Goal: Task Accomplishment & Management: Complete application form

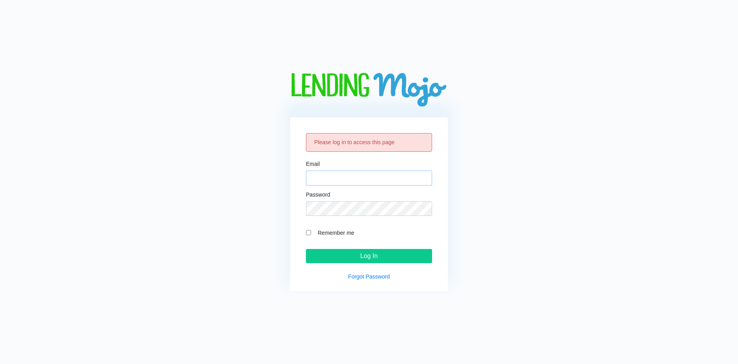
type input "[EMAIL_ADDRESS][DOMAIN_NAME]"
click at [312, 230] on fieldset "Remember me" at bounding box center [369, 231] width 126 height 19
click at [311, 230] on div "Remember me" at bounding box center [369, 232] width 126 height 9
click at [307, 233] on input "Remember me" at bounding box center [308, 232] width 5 height 5
checkbox input "true"
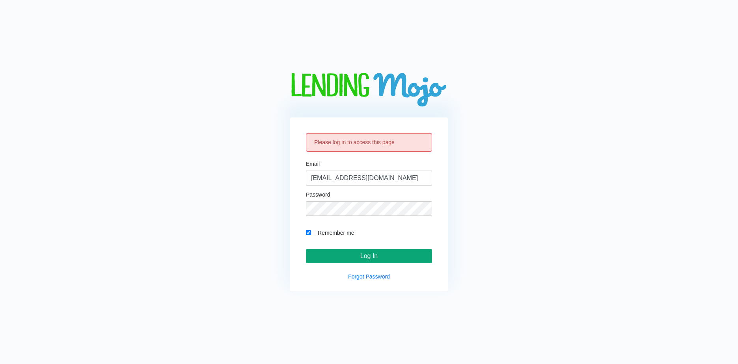
click at [325, 254] on input "Log In" at bounding box center [369, 256] width 126 height 14
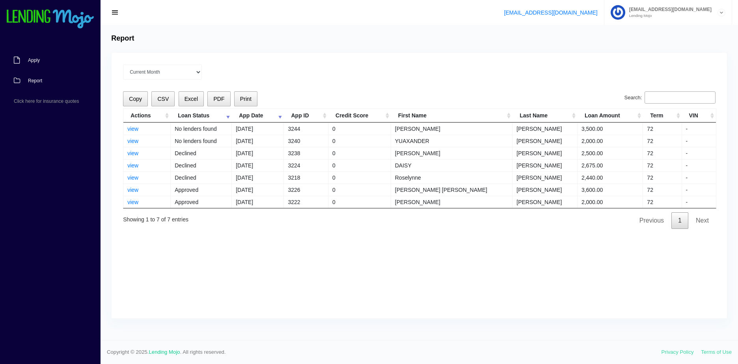
click at [47, 64] on link "Apply" at bounding box center [46, 60] width 93 height 21
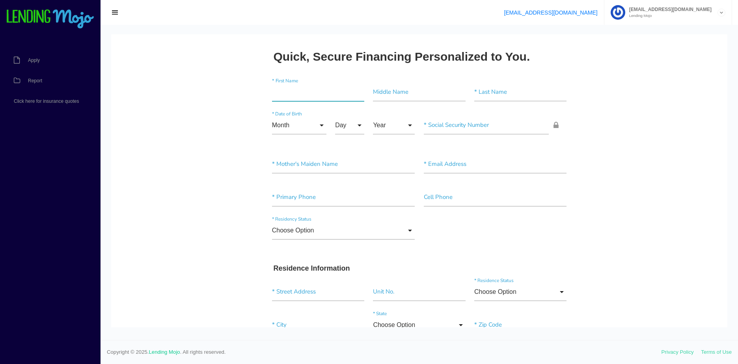
click at [310, 97] on input"] "text" at bounding box center [318, 92] width 92 height 18
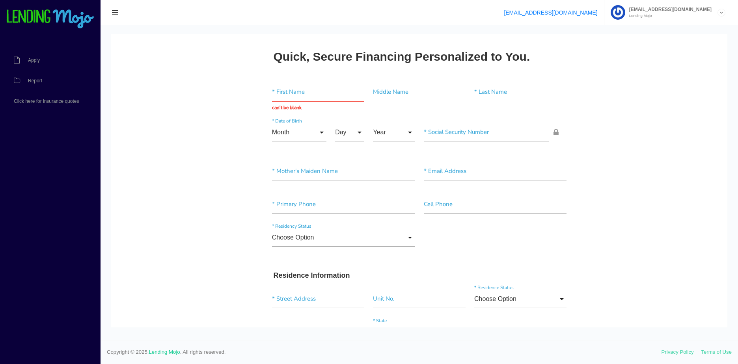
click at [325, 93] on input "text" at bounding box center [318, 92] width 92 height 18
paste input "[PERSON_NAME]"
type input "[PERSON_NAME]"
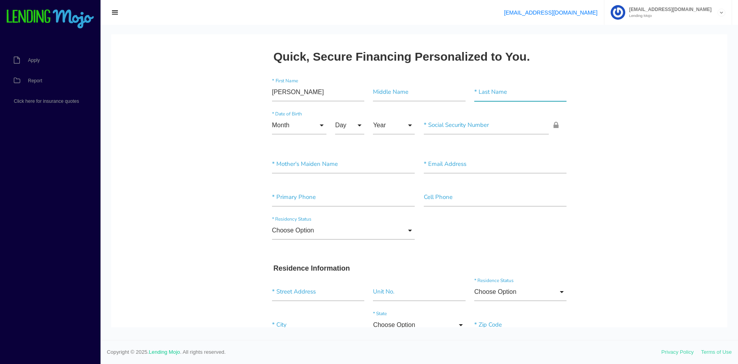
click at [494, 91] on input"] "text" at bounding box center [521, 92] width 92 height 18
paste input"] "[PERSON_NAME]"
type input"] "[PERSON_NAME]"
click at [289, 125] on input "Month" at bounding box center [299, 125] width 54 height 18
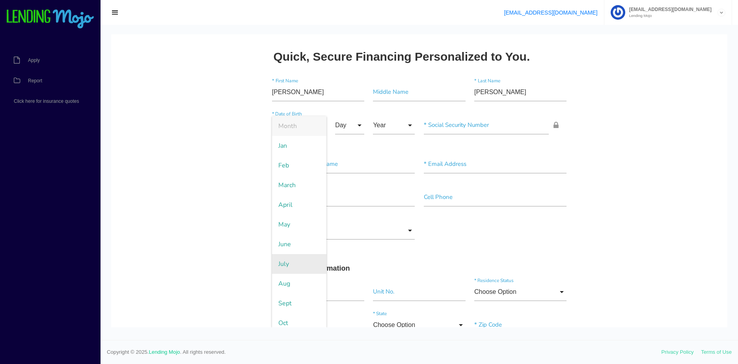
click at [291, 266] on span "July" at bounding box center [299, 264] width 54 height 20
type input "July"
click at [351, 123] on input "Day" at bounding box center [349, 125] width 29 height 18
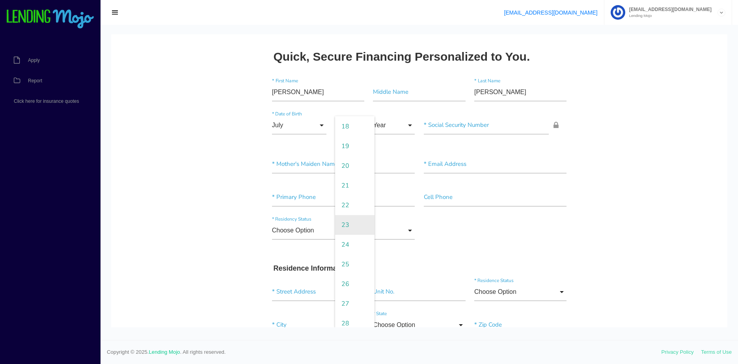
scroll to position [355, 0]
click at [349, 205] on span "22" at bounding box center [354, 205] width 39 height 20
type input "22"
click at [384, 124] on input "Year" at bounding box center [394, 125] width 42 height 18
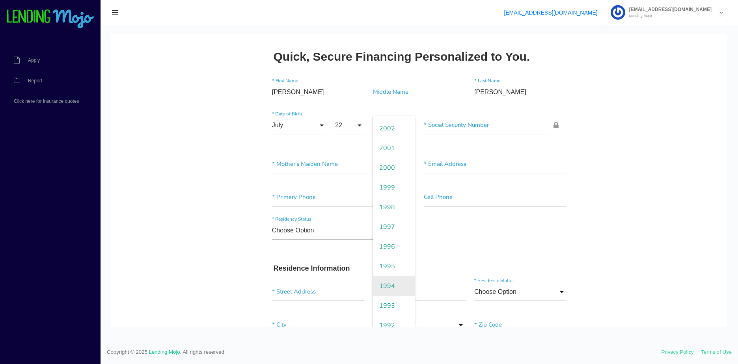
scroll to position [118, 0]
click at [392, 277] on span "1994" at bounding box center [394, 284] width 42 height 20
type input "1994"
click at [467, 125] on input"] "text" at bounding box center [486, 125] width 125 height 18
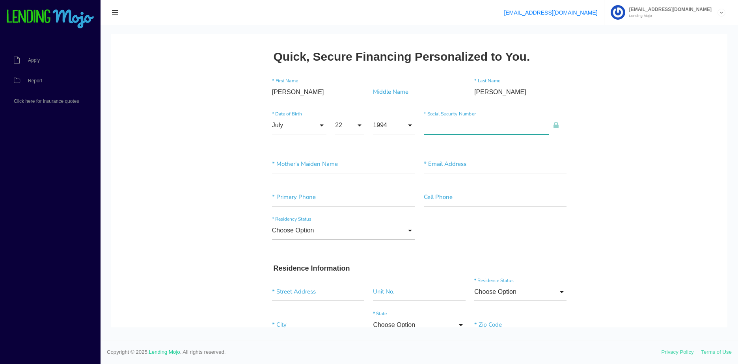
paste input"] "417-43-4242"
type input"] "417-43-4242"
click at [296, 167] on input"] "text" at bounding box center [343, 164] width 143 height 18
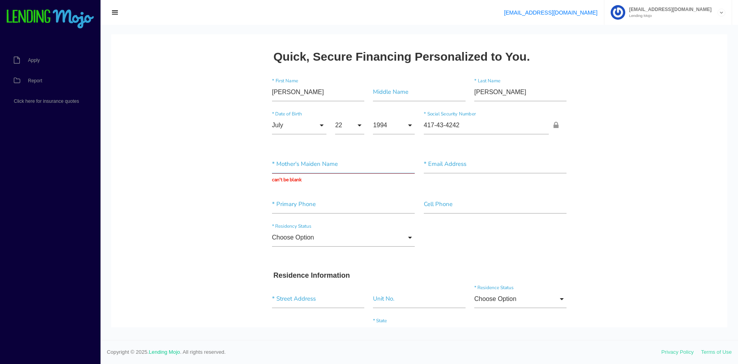
click at [290, 166] on input "text" at bounding box center [343, 164] width 143 height 18
paste input "TSON"
type input "[PERSON_NAME]"
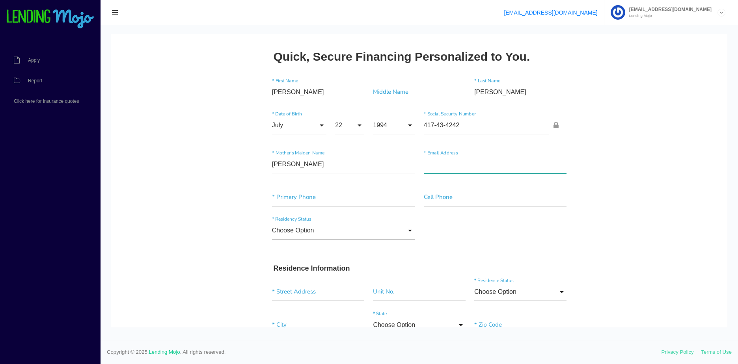
click at [437, 166] on input"] "text" at bounding box center [495, 164] width 143 height 18
paste input"] "LADARIUSWATSON699@GMAIL.COM"
type input"] "LADARIUSWATSON699@GMAIL.COM"
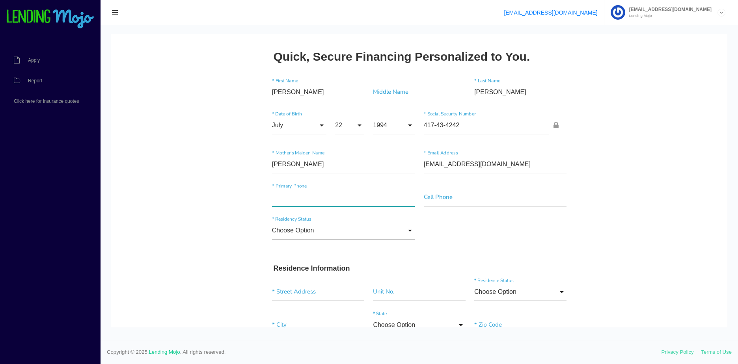
drag, startPoint x: 312, startPoint y: 200, endPoint x: 444, endPoint y: 202, distance: 132.5
click at [312, 201] on input"] "text" at bounding box center [343, 198] width 143 height 18
paste input"] "(919) 840-6079"
type input"] "(919) 840-6079"
click at [447, 202] on input"] "text" at bounding box center [495, 198] width 143 height 18
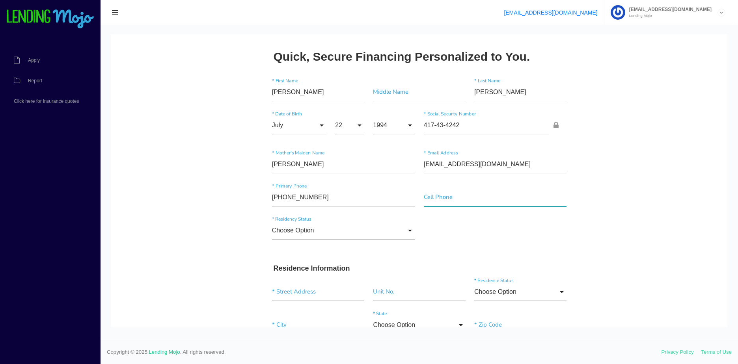
paste input"] "(919) 840-6079"
type input"] "(919) 840-6079"
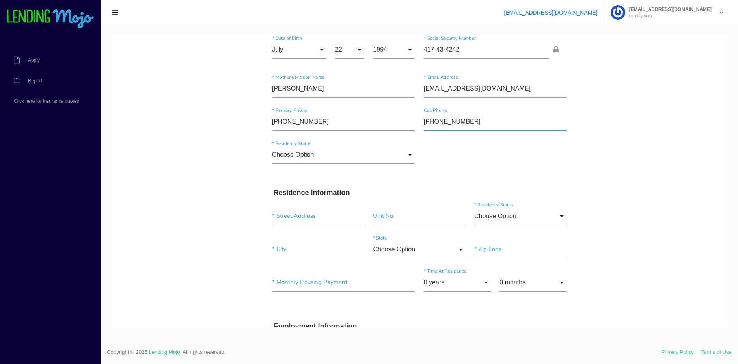
scroll to position [79, 0]
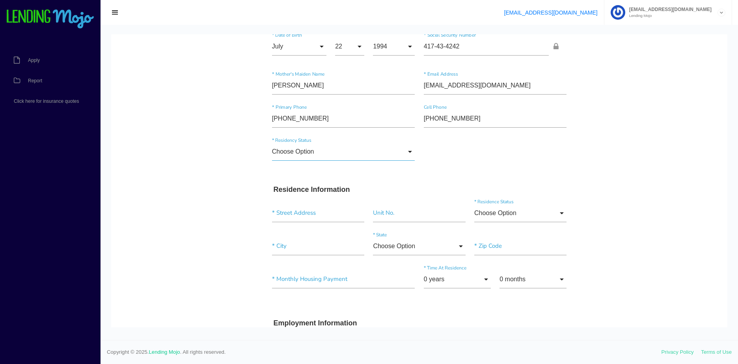
click at [334, 159] on input "Choose Option" at bounding box center [343, 152] width 143 height 18
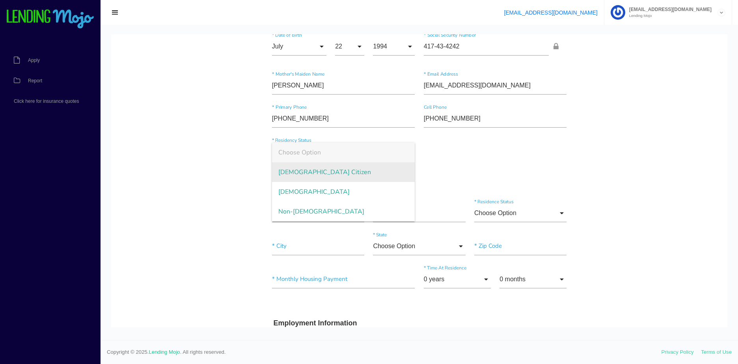
click at [305, 172] on span "US Citizen" at bounding box center [343, 173] width 143 height 20
type input "US Citizen"
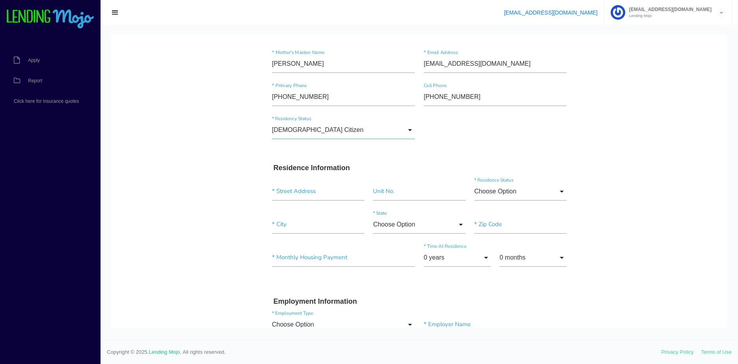
scroll to position [118, 0]
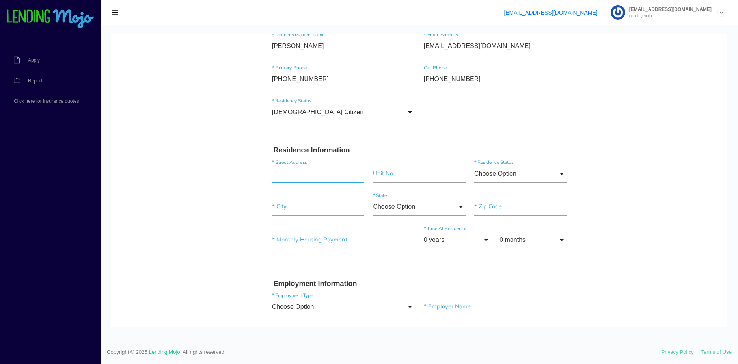
click at [291, 181] on input "text" at bounding box center [318, 174] width 92 height 18
paste input "8819 PRISON CAMP RD"
type input "8819 Prison Camp Rd, Polkton, NC, USA"
paste input"] "ROBERSONVILLE"
type input"] "Polkton"
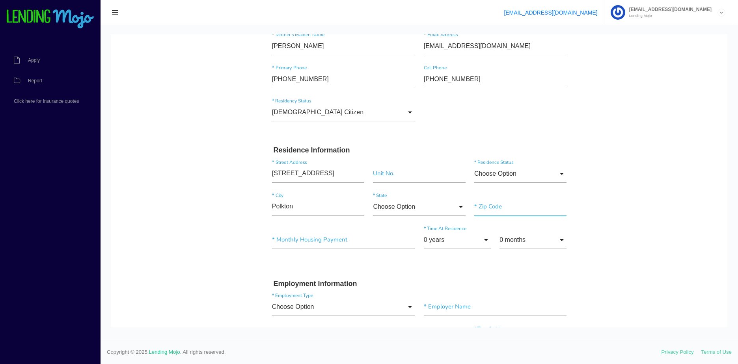
type input"] "28135"
type input "8819 Prison Camp Rd"
click at [321, 245] on input"] "text" at bounding box center [343, 240] width 143 height 18
type input"] "$300.00"
click at [191, 241] on body "Quick, Secure Financing Personalized to You. LADARIUS * First Name Middle Name …" at bounding box center [419, 354] width 617 height 876
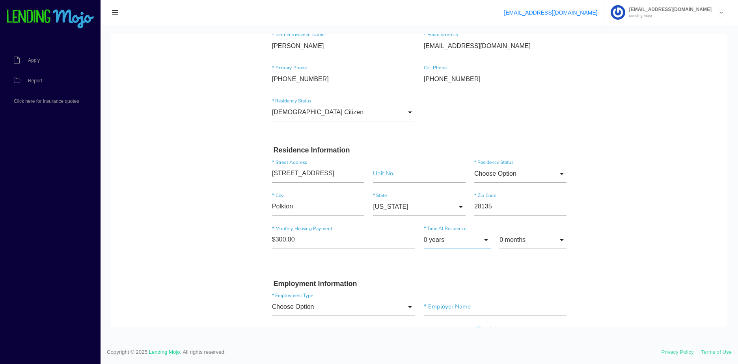
click at [455, 241] on input "0 years" at bounding box center [457, 240] width 67 height 18
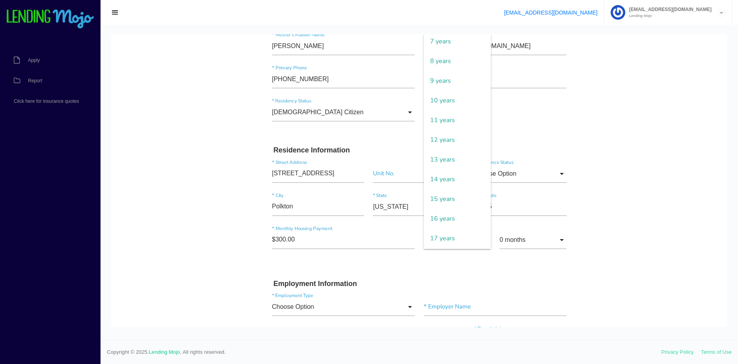
scroll to position [276, 0]
click at [469, 233] on span "24 years" at bounding box center [457, 242] width 67 height 20
type input "24 years"
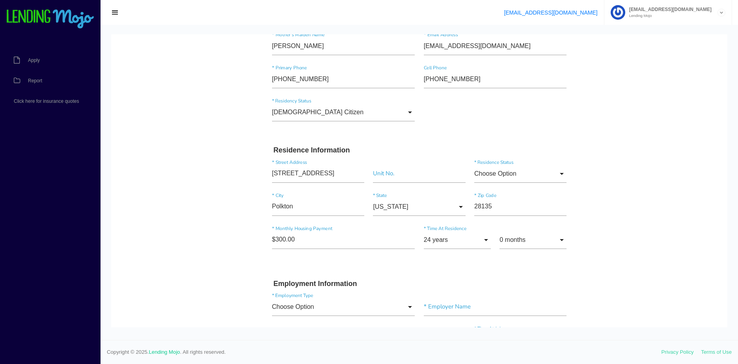
click at [630, 183] on body "Quick, Secure Financing Personalized to You. LADARIUS * First Name Middle Name …" at bounding box center [419, 354] width 617 height 876
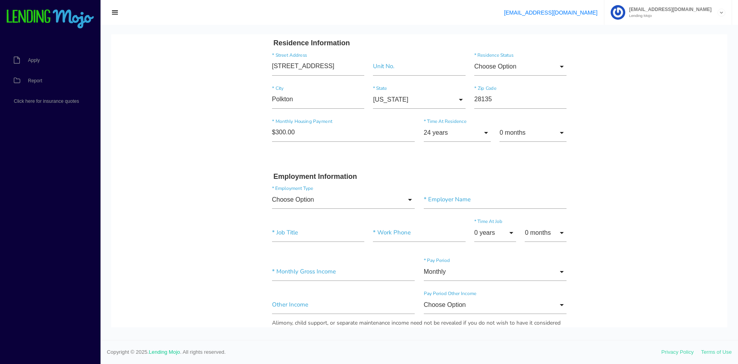
scroll to position [237, 0]
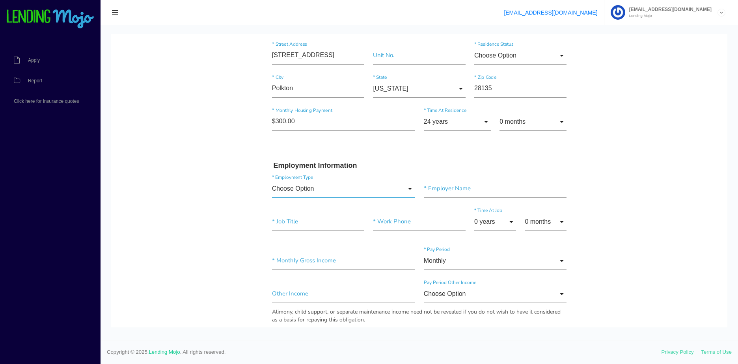
click at [302, 186] on input "Choose Option" at bounding box center [343, 189] width 143 height 18
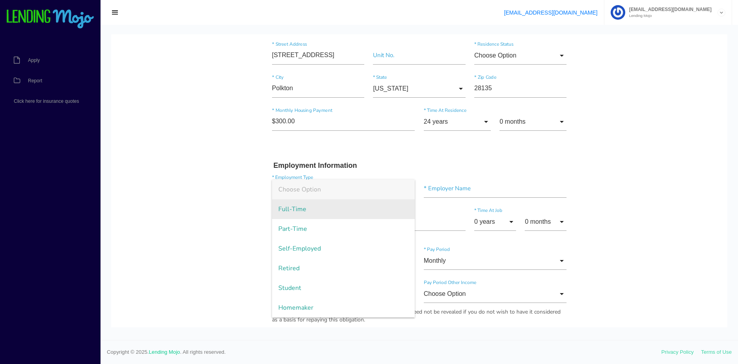
click at [303, 212] on span "Full-Time" at bounding box center [343, 210] width 143 height 20
type input "Full-Time"
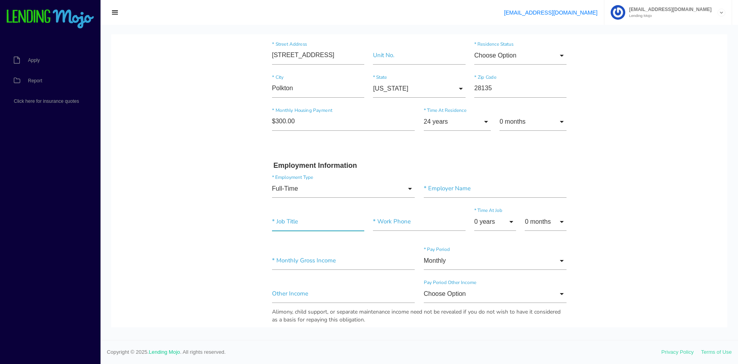
click at [305, 225] on input"] "text" at bounding box center [318, 222] width 92 height 18
paste input"] "CDL TRUCK DRIVER"
type input"] "CDL TRUCK DRIVER"
click at [452, 185] on input"] "text" at bounding box center [495, 189] width 143 height 18
paste input"] "CARGO TRANSPORTERS INC"
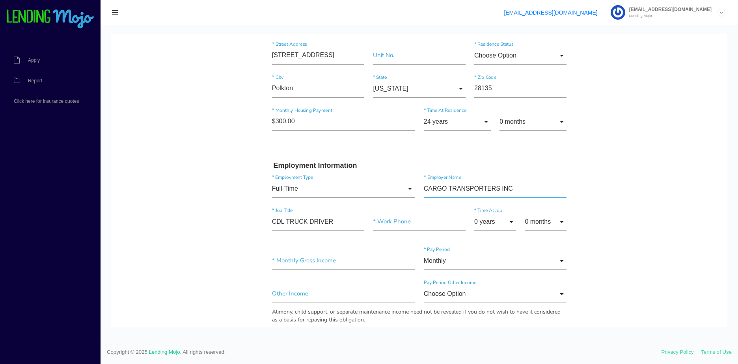
type input"] "CARGO TRANSPORTERS INC"
click at [411, 222] on input"] "text" at bounding box center [419, 222] width 92 height 18
paste input"] "(828) 459-3285"
type input"] "(828) 459-3285"
click at [485, 222] on input "0 years" at bounding box center [496, 222] width 42 height 18
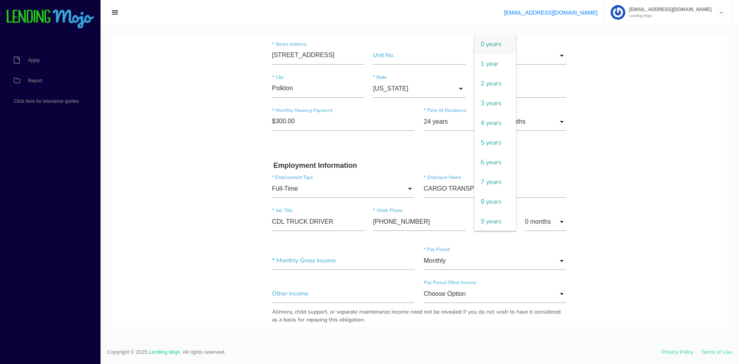
click at [493, 49] on span "0 years" at bounding box center [496, 44] width 42 height 20
click at [530, 223] on input "0 months" at bounding box center [546, 222] width 42 height 18
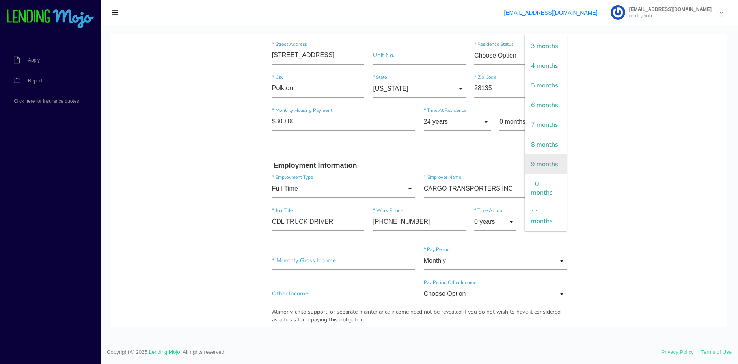
scroll to position [144, 0]
click at [547, 141] on span "8 months" at bounding box center [546, 145] width 42 height 20
type input "8 months"
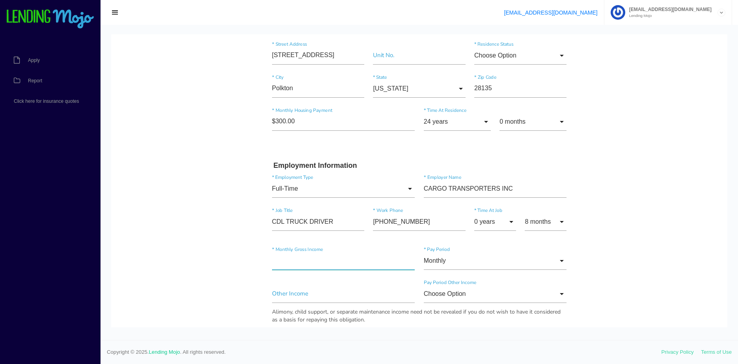
click at [304, 267] on input"] "text" at bounding box center [343, 261] width 143 height 18
type input"] "$6,500.00"
click at [489, 269] on input "Monthly" at bounding box center [495, 261] width 143 height 18
click at [613, 248] on body "Quick, Secure Financing Personalized to You. LADARIUS * First Name Middle Name …" at bounding box center [419, 286] width 617 height 976
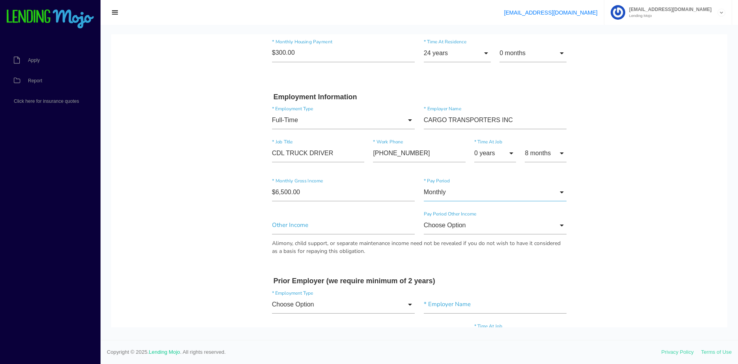
scroll to position [394, 0]
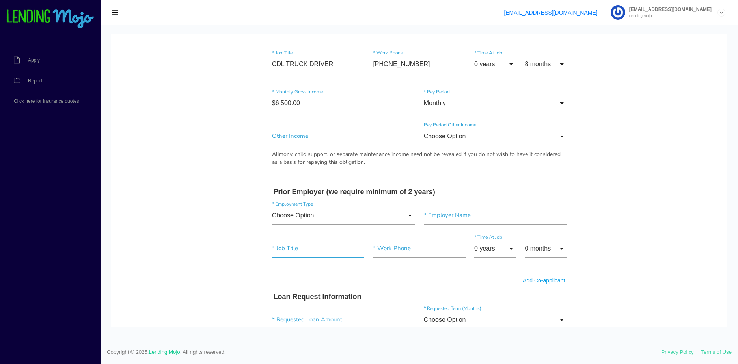
drag, startPoint x: 307, startPoint y: 251, endPoint x: 316, endPoint y: 250, distance: 9.5
click at [307, 251] on input"] "text" at bounding box center [318, 249] width 92 height 18
paste input"] "TRUCK DRIVER"
type input"] "TRUCK DRIVER"
drag, startPoint x: 469, startPoint y: 216, endPoint x: 314, endPoint y: 219, distance: 155.0
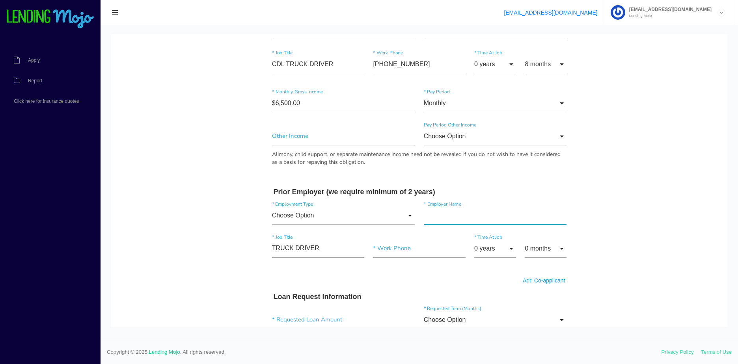
click at [468, 216] on input"] "text" at bounding box center [495, 216] width 143 height 18
paste input"] "LEMASTER TRUCKING LLC"
type input"] "LEMASTER TRUCKING LLC"
click at [296, 214] on input "Choose Option" at bounding box center [343, 216] width 143 height 18
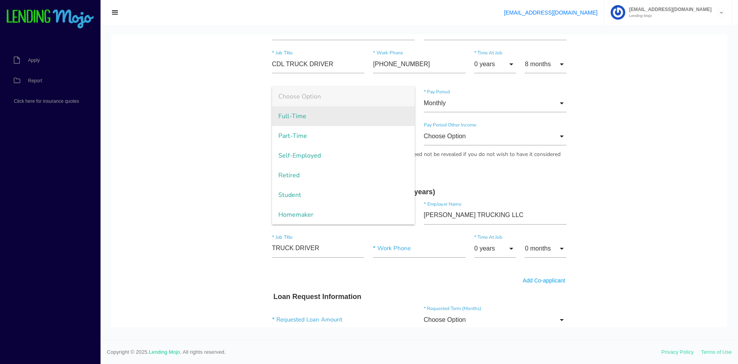
click at [314, 120] on span "Full-Time" at bounding box center [343, 116] width 143 height 20
type input "Full-Time"
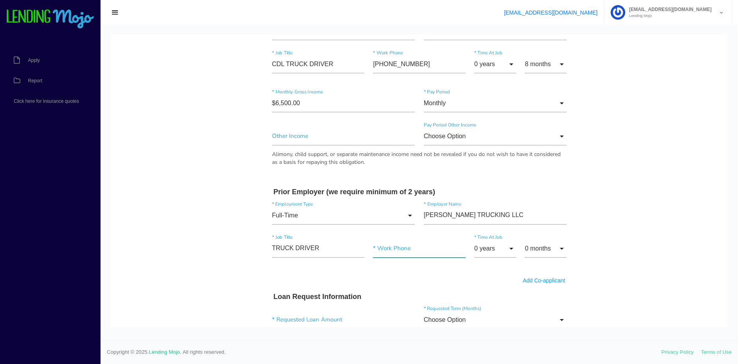
click at [403, 254] on input"] "text" at bounding box center [419, 249] width 92 height 18
click at [399, 251] on input "text" at bounding box center [419, 249] width 92 height 18
paste input "(304) 240-5118"
type input "(304) 240-5118"
click at [480, 250] on input "0 years" at bounding box center [496, 249] width 42 height 18
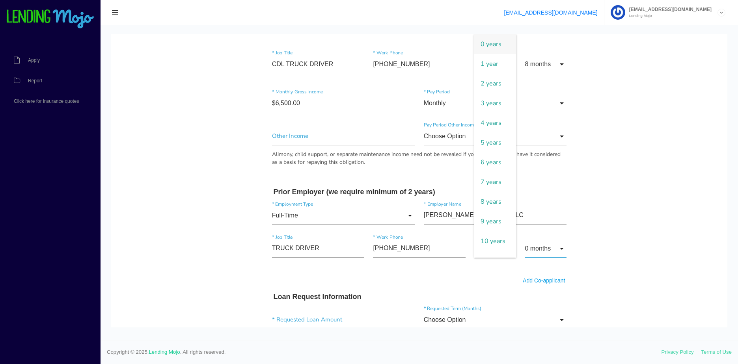
click at [552, 249] on input "0 months" at bounding box center [546, 249] width 42 height 18
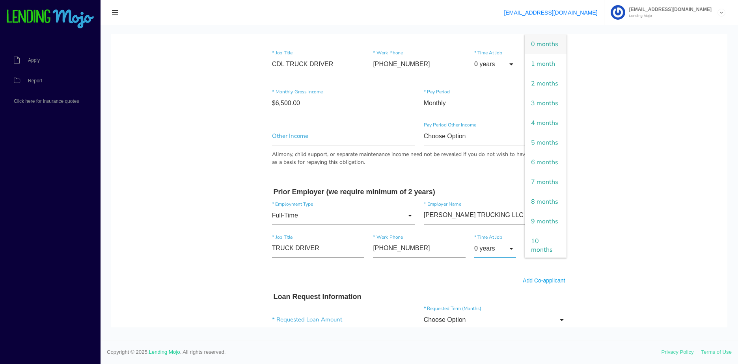
click at [491, 245] on input "0 years" at bounding box center [496, 249] width 42 height 18
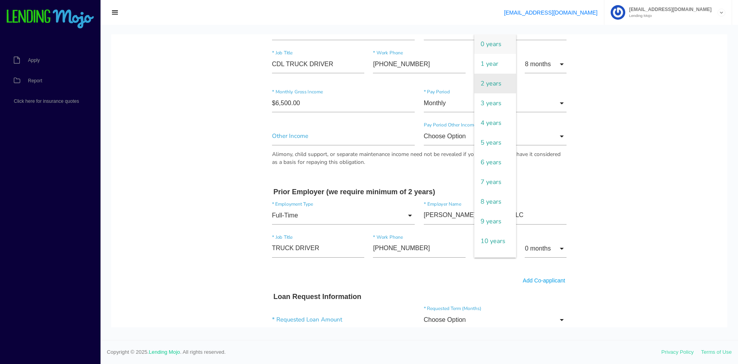
click at [490, 84] on span "2 years" at bounding box center [496, 84] width 42 height 20
type input "2 years"
click at [556, 245] on input "0 months" at bounding box center [546, 249] width 42 height 18
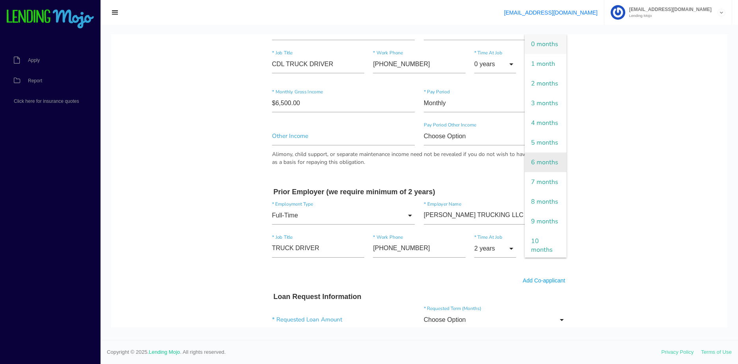
click at [541, 172] on span "6 months" at bounding box center [546, 163] width 42 height 20
type input "6 months"
click at [630, 206] on body "Quick, Secure Financing Personalized to You. LADARIUS * First Name Middle Name …" at bounding box center [419, 128] width 617 height 976
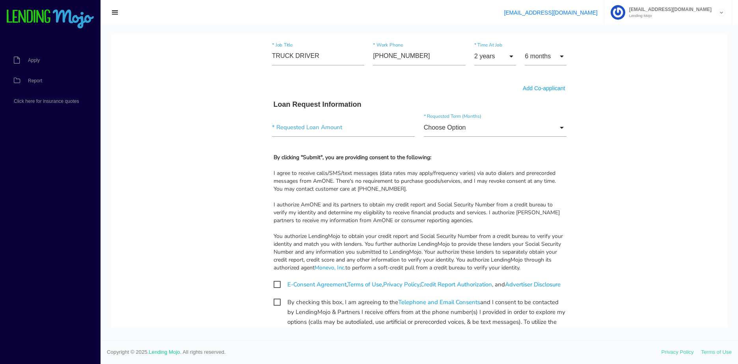
scroll to position [592, 0]
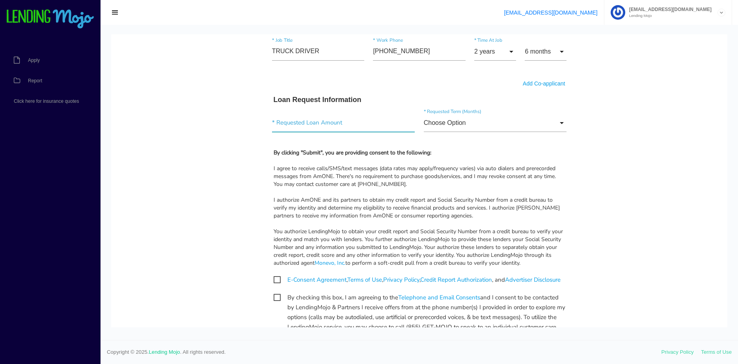
click at [311, 127] on input"] "text" at bounding box center [343, 123] width 143 height 18
type input"] "$4,500.00"
click at [505, 132] on input "Choose Option" at bounding box center [495, 123] width 143 height 18
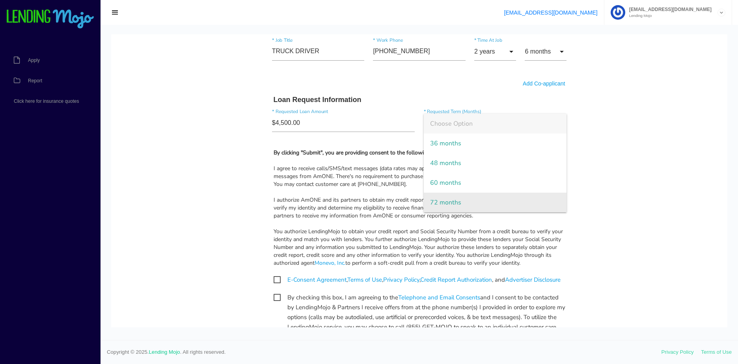
click at [464, 198] on span "72 months" at bounding box center [495, 203] width 143 height 20
type input "72 months"
drag, startPoint x: 277, startPoint y: 279, endPoint x: 276, endPoint y: 285, distance: 6.0
click at [277, 280] on span "E-Consent Agreement , Terms of Use , Privacy Policy , Credit Report Authorizati…" at bounding box center [417, 280] width 287 height 10
checkbox input "true"
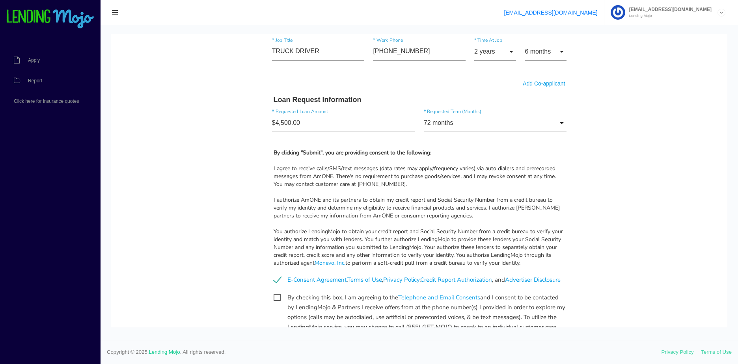
click at [274, 303] on span "By checking this box, I am agreeing to the Telephone and Email Consents and I c…" at bounding box center [420, 298] width 292 height 10
checkbox input "true"
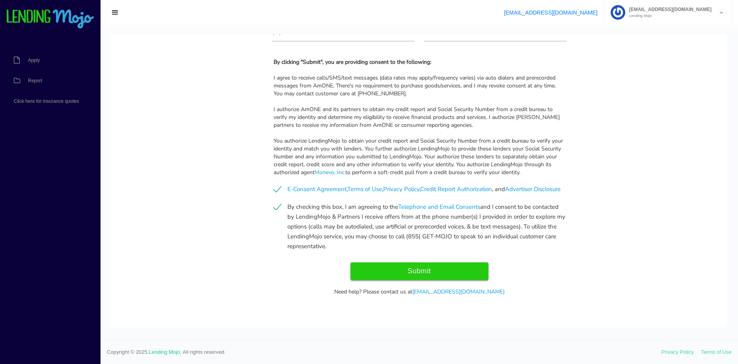
click at [424, 274] on input "Submit" at bounding box center [420, 272] width 138 height 18
type input "Submit"
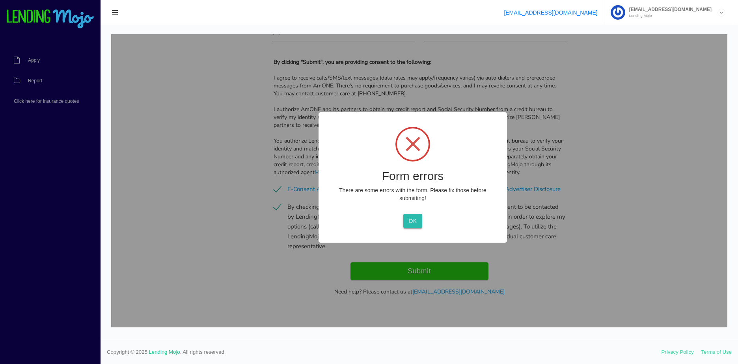
click at [415, 224] on button "OK" at bounding box center [413, 221] width 19 height 14
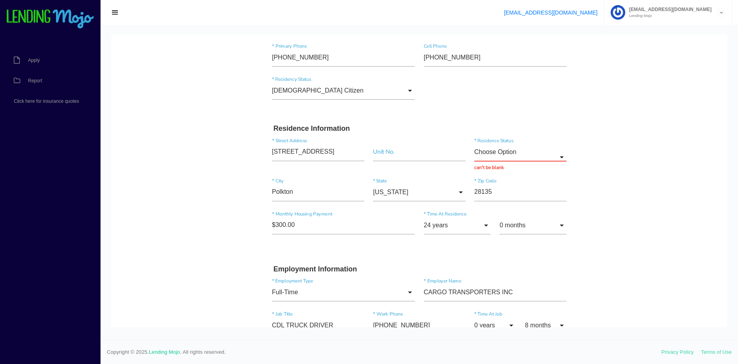
scroll to position [107, 0]
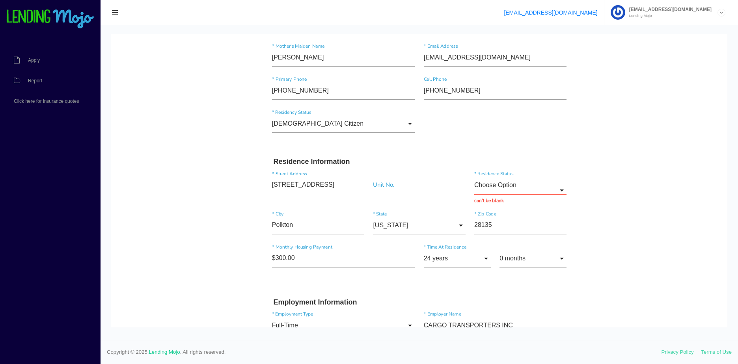
click at [514, 187] on input "Choose Option" at bounding box center [521, 185] width 92 height 18
click at [490, 240] on span "Rent" at bounding box center [521, 245] width 92 height 20
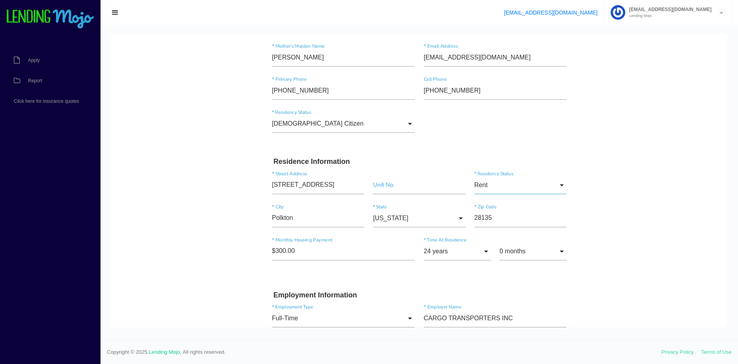
click at [532, 192] on input "Rent" at bounding box center [521, 185] width 92 height 18
click at [511, 258] on span "Other" at bounding box center [521, 265] width 92 height 20
type input "Other"
click at [513, 182] on input "Other" at bounding box center [521, 185] width 92 height 18
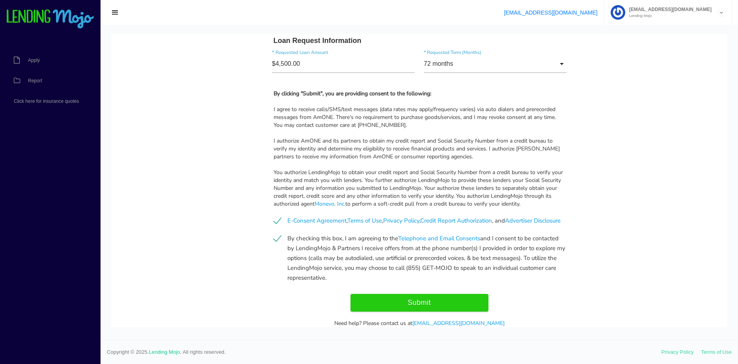
scroll to position [691, 0]
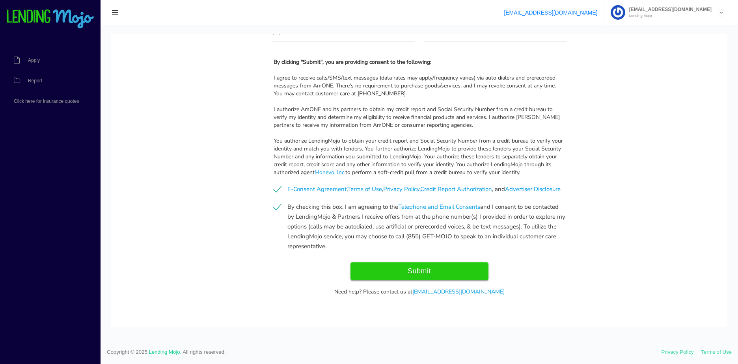
click at [371, 269] on input "Submit" at bounding box center [420, 272] width 138 height 18
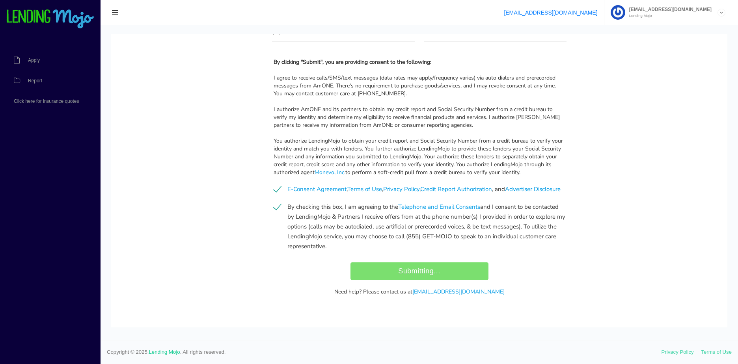
type input "Submit"
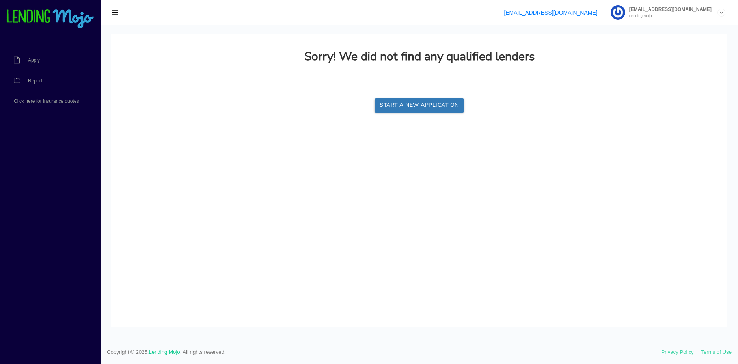
scroll to position [0, 0]
click at [26, 84] on link "Report" at bounding box center [46, 81] width 93 height 21
